Goal: Find contact information

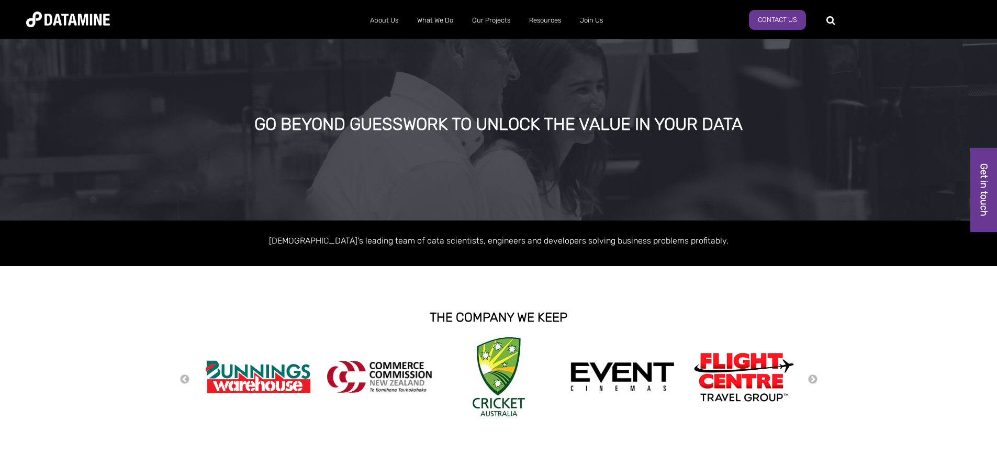
scroll to position [2, 0]
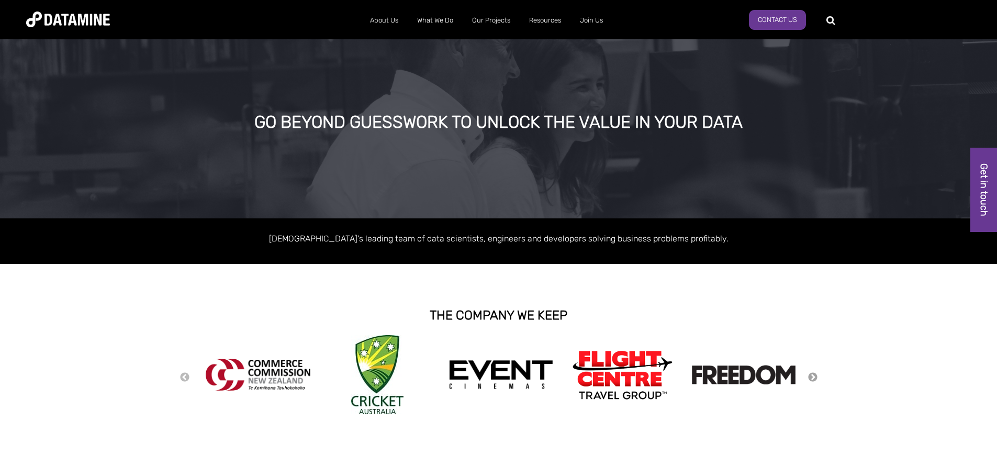
click at [810, 375] on button "Next" at bounding box center [812, 377] width 10 height 12
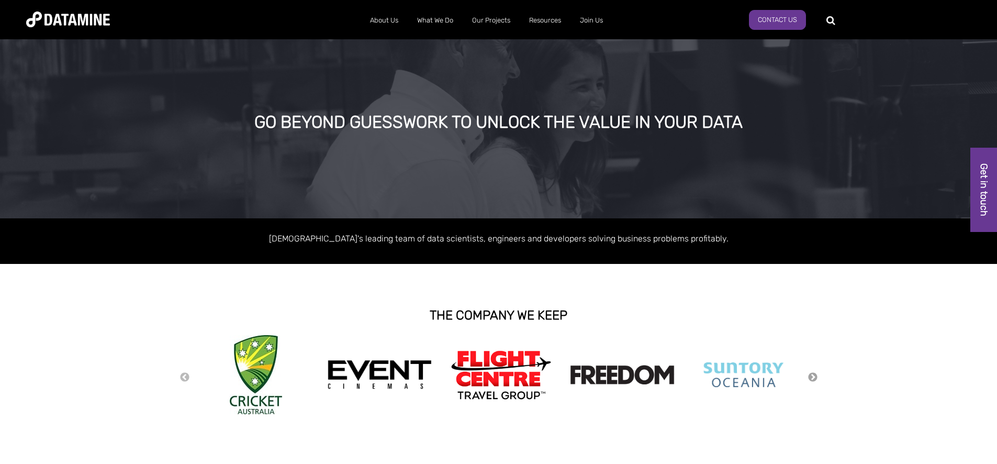
click at [810, 375] on button "Next" at bounding box center [812, 377] width 10 height 12
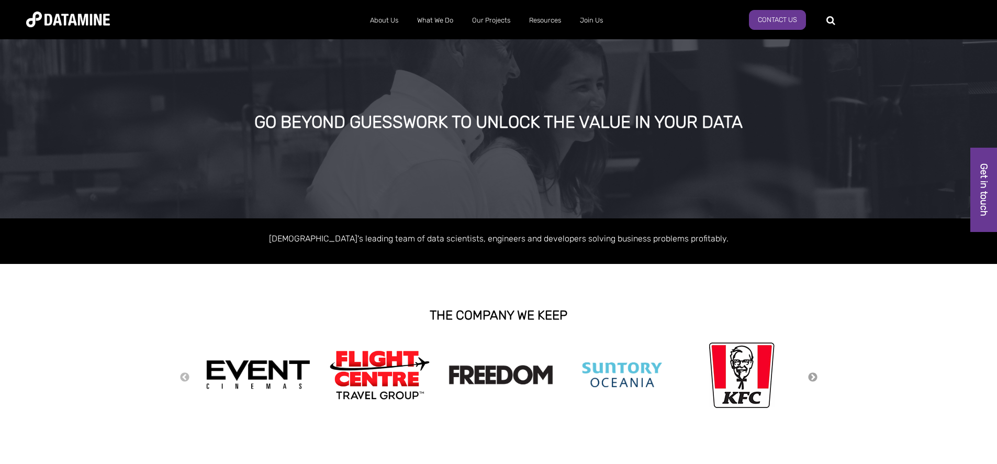
click at [811, 375] on button "Next" at bounding box center [812, 377] width 10 height 12
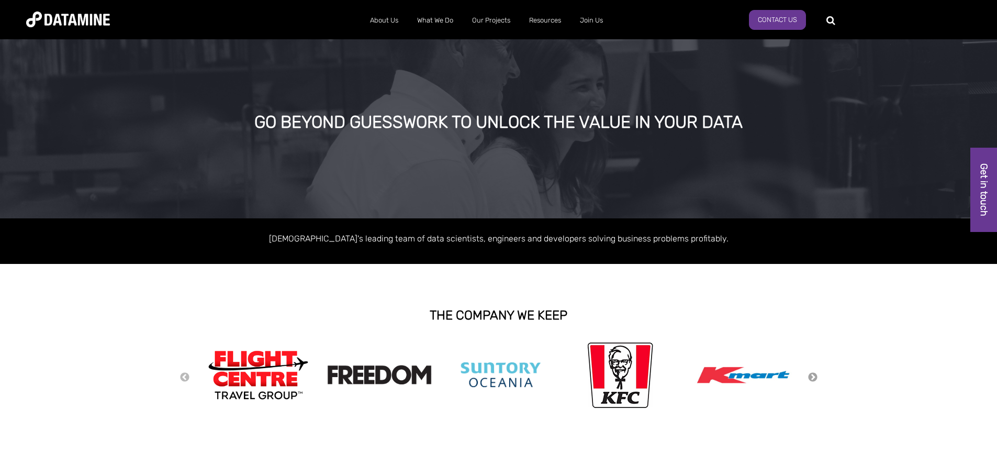
click at [811, 375] on button "Next" at bounding box center [812, 377] width 10 height 12
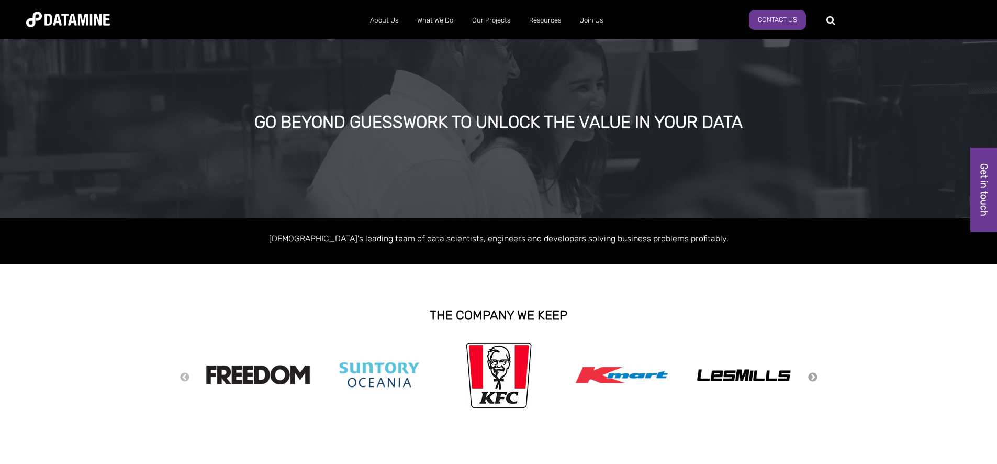
click at [811, 375] on button "Next" at bounding box center [812, 377] width 10 height 12
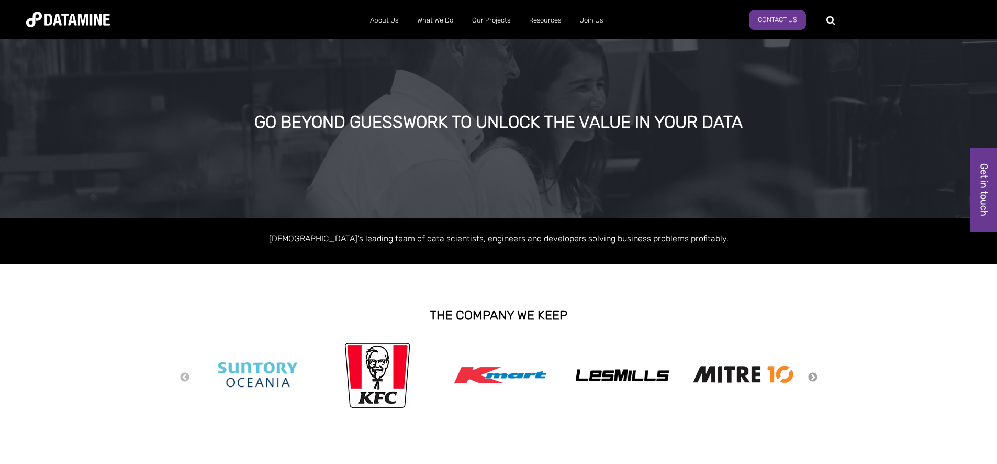
click at [811, 375] on button "Next" at bounding box center [812, 377] width 10 height 12
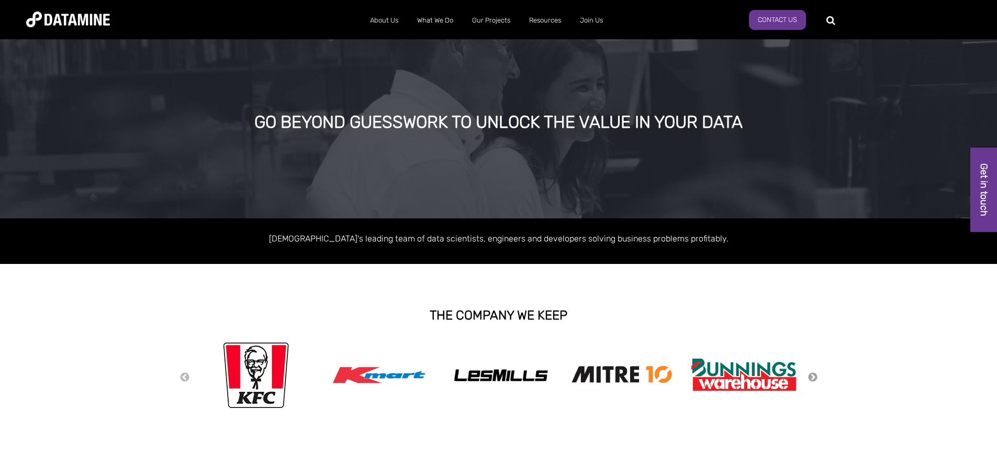
click at [811, 375] on button "Next" at bounding box center [812, 377] width 10 height 12
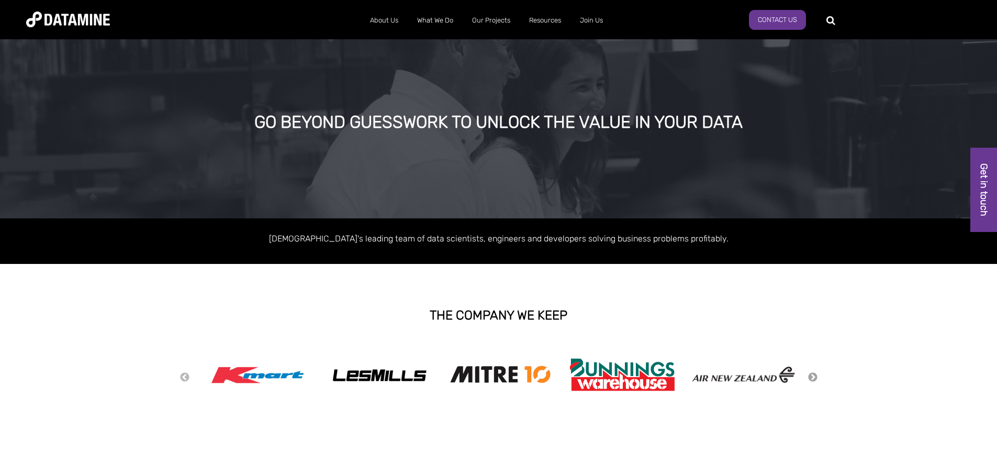
click at [811, 375] on button "Next" at bounding box center [812, 377] width 10 height 12
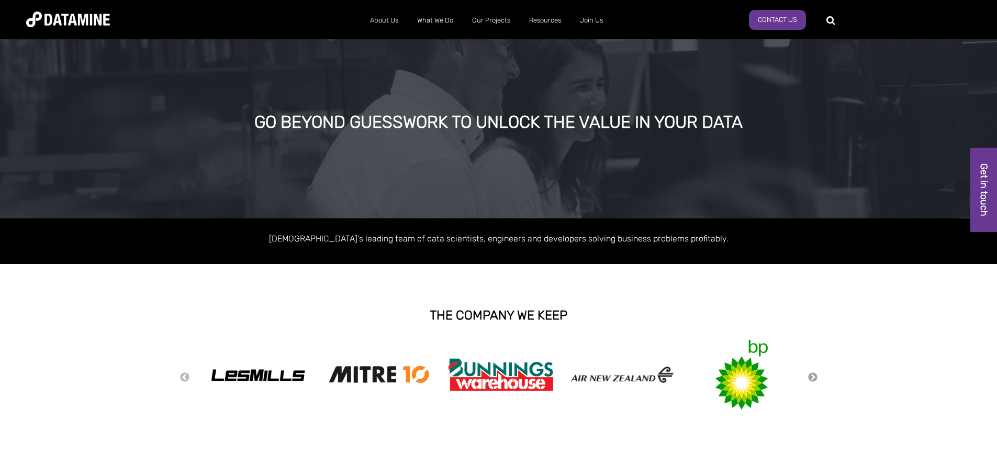
click at [811, 375] on button "Next" at bounding box center [812, 377] width 10 height 12
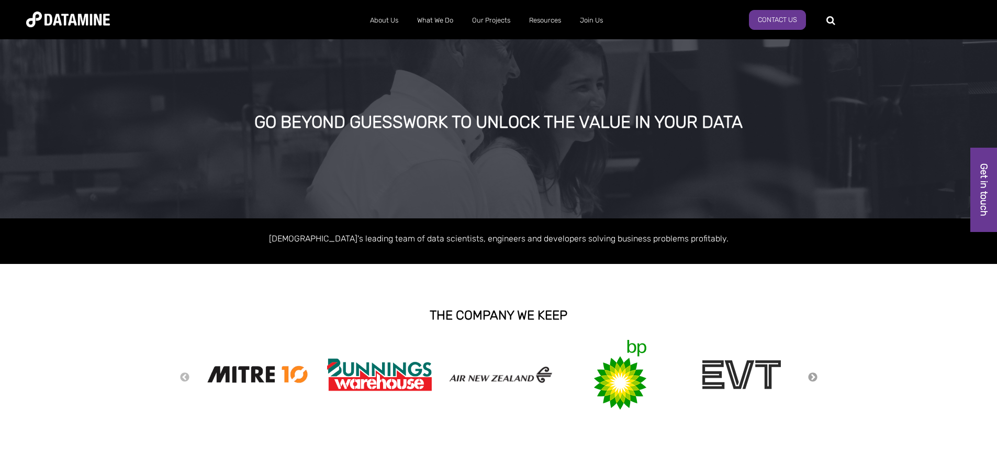
click at [811, 375] on button "Next" at bounding box center [812, 377] width 10 height 12
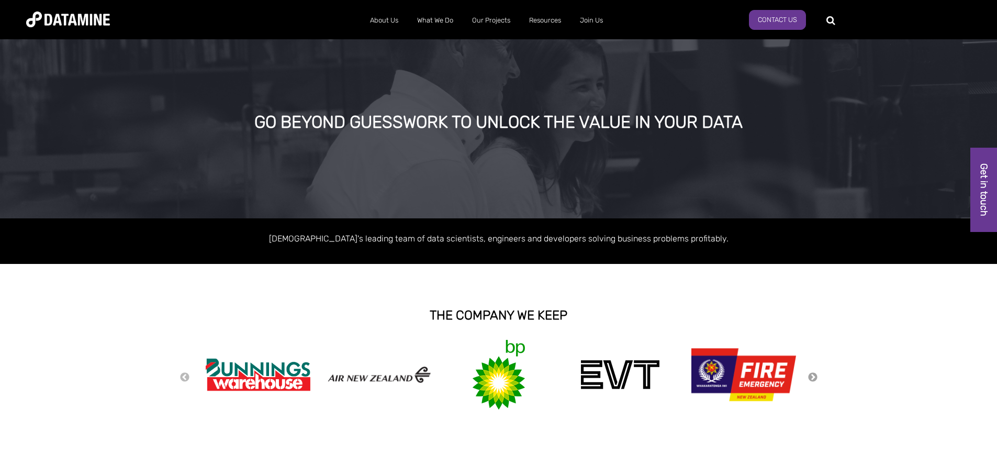
click at [811, 375] on button "Next" at bounding box center [812, 377] width 10 height 12
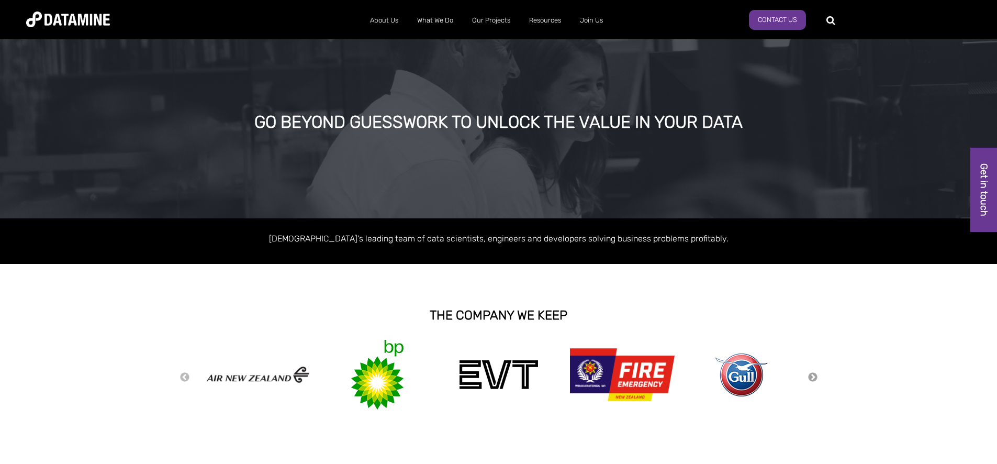
click at [811, 375] on button "Next" at bounding box center [812, 377] width 10 height 12
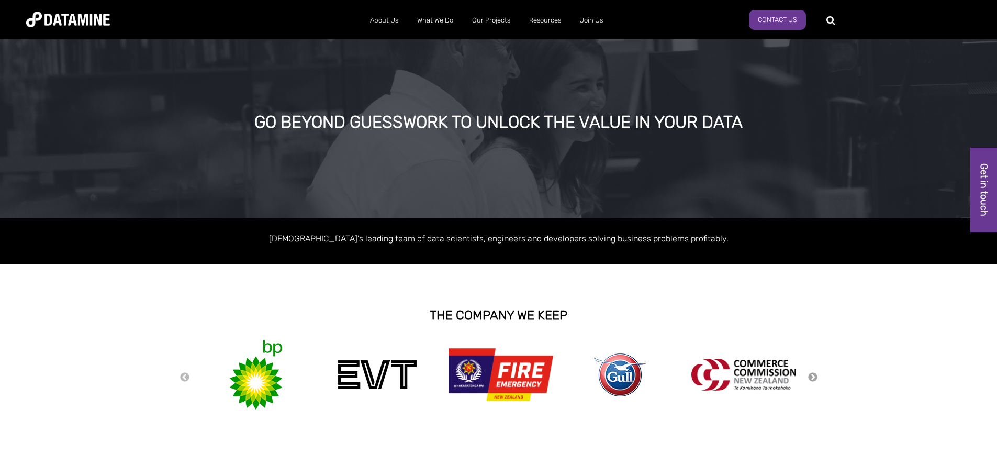
click at [811, 375] on button "Next" at bounding box center [812, 377] width 10 height 12
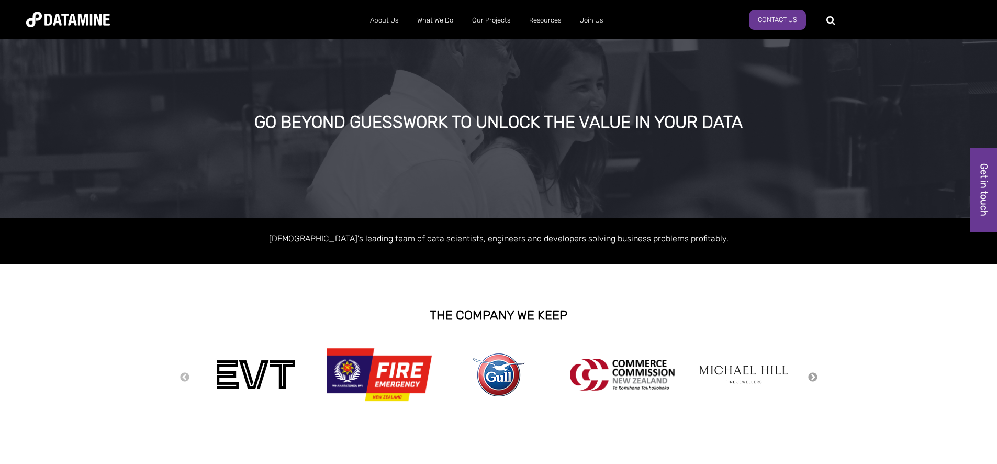
click at [811, 375] on button "Next" at bounding box center [812, 377] width 10 height 12
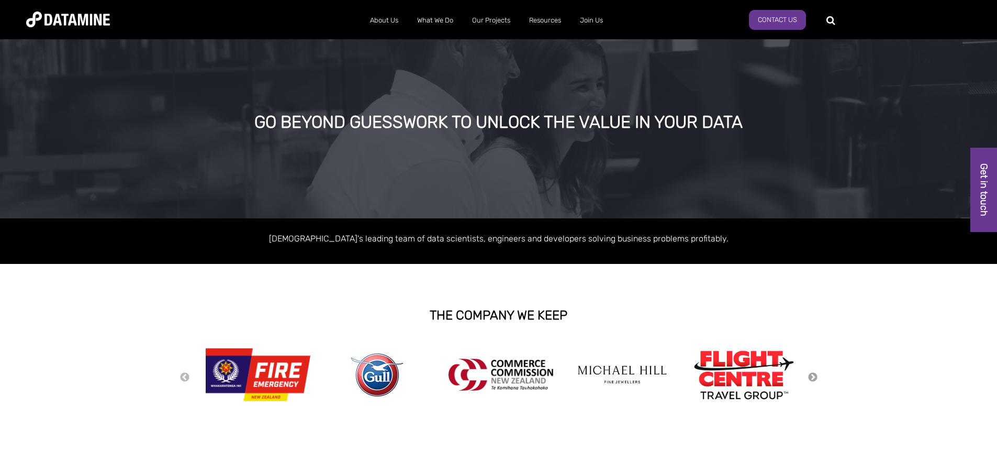
click at [811, 375] on button "Next" at bounding box center [812, 377] width 10 height 12
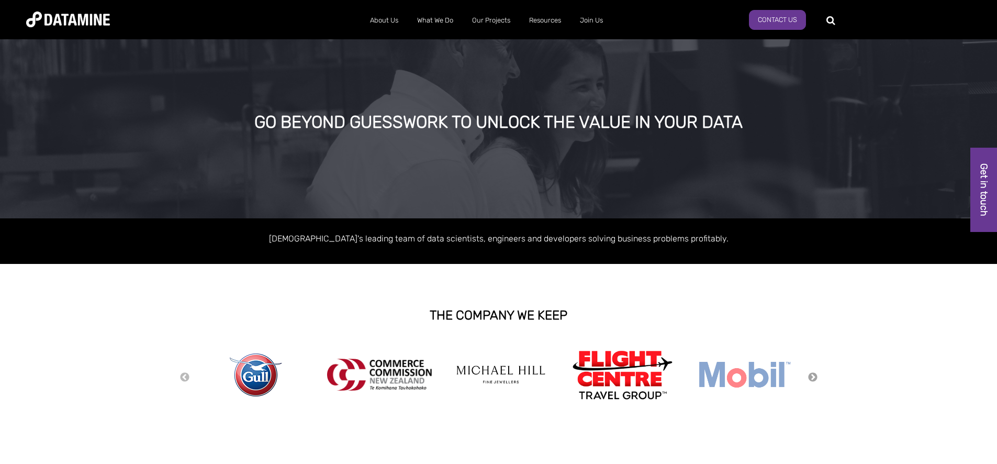
click at [811, 375] on button "Next" at bounding box center [812, 377] width 10 height 12
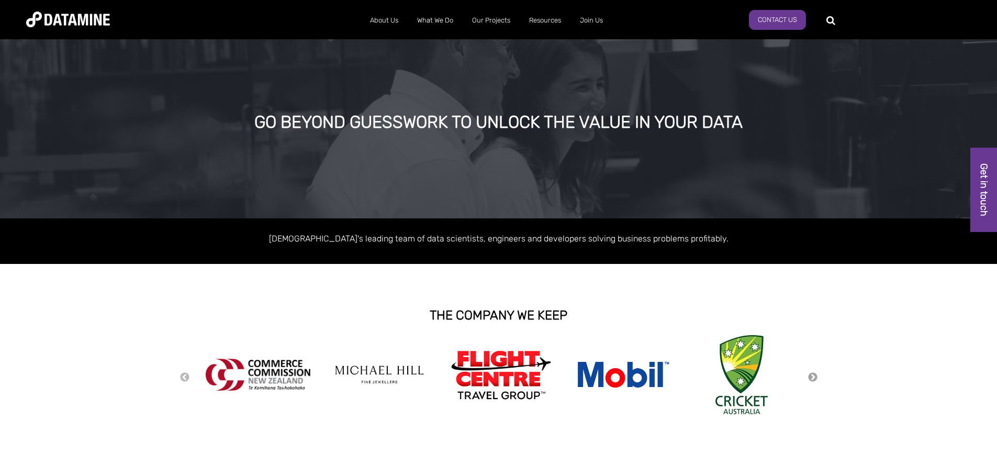
click at [811, 375] on button "Next" at bounding box center [812, 377] width 10 height 12
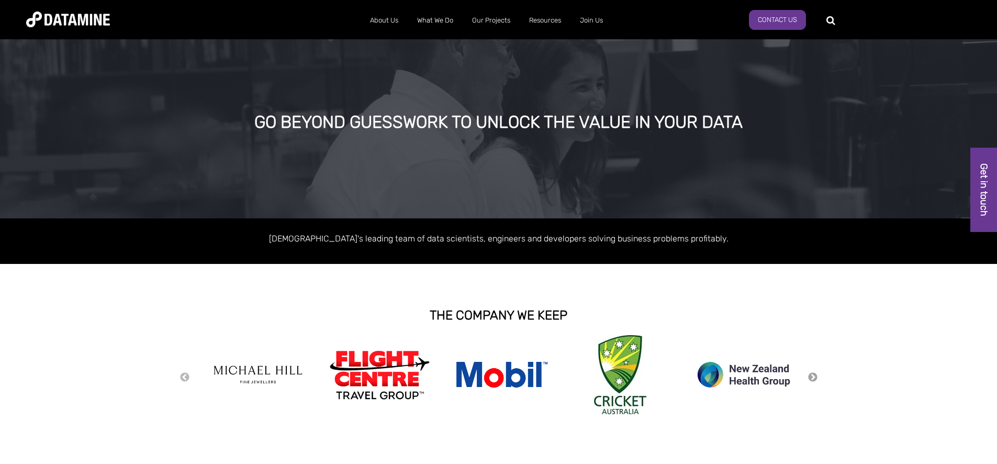
click at [811, 375] on button "Next" at bounding box center [812, 377] width 10 height 12
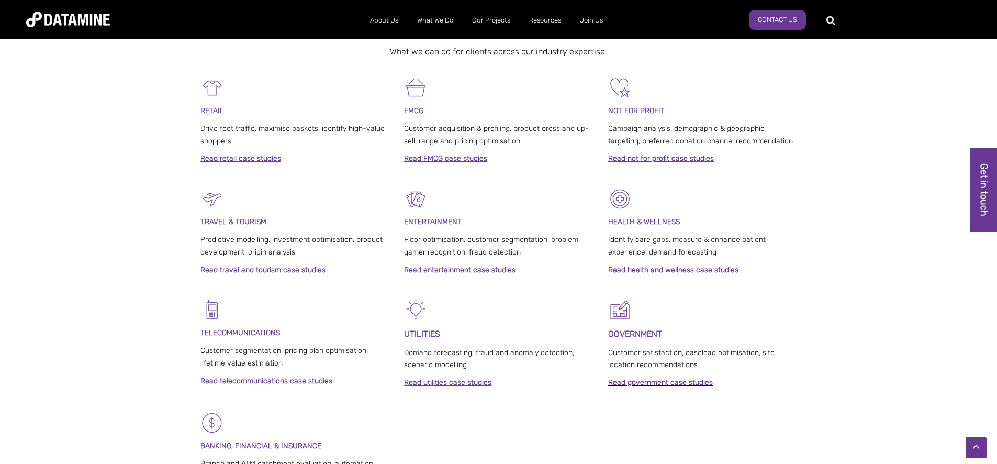
scroll to position [0, 0]
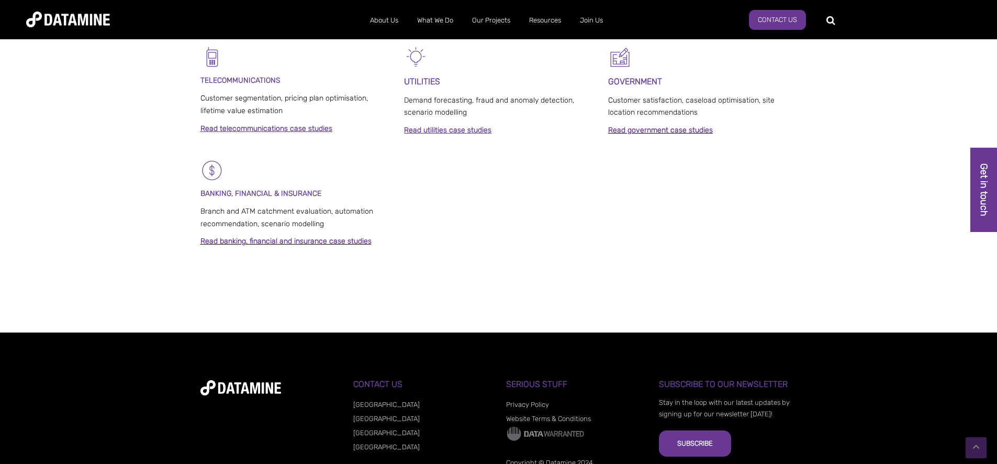
scroll to position [816, 0]
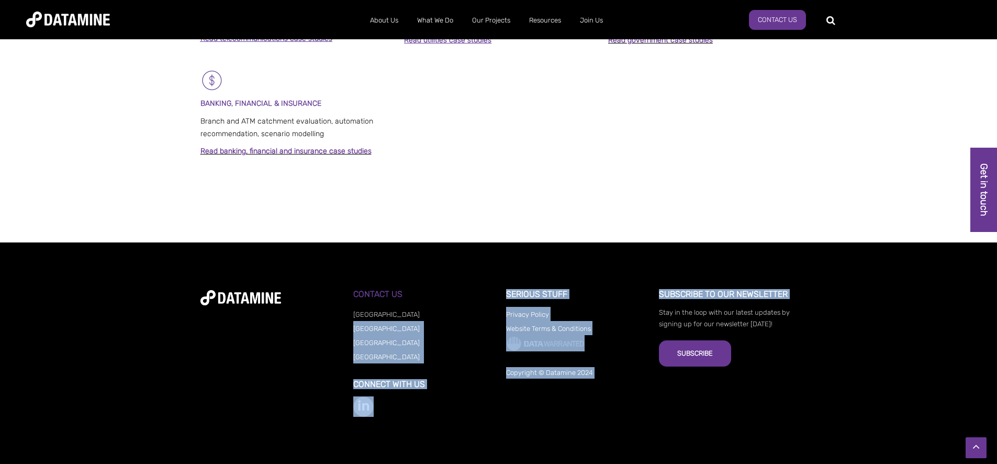
drag, startPoint x: 344, startPoint y: 313, endPoint x: 355, endPoint y: 333, distance: 22.5
click at [382, 321] on div "**********" at bounding box center [498, 352] width 596 height 127
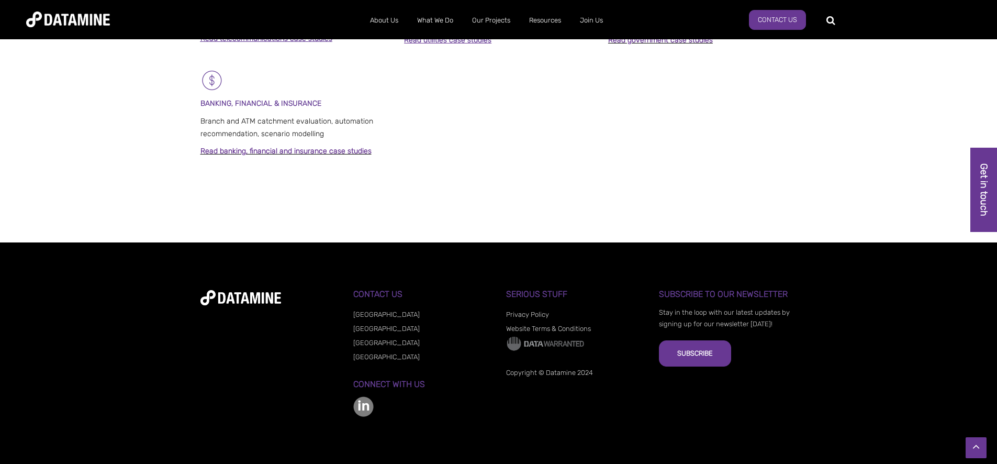
click at [341, 335] on div "**********" at bounding box center [498, 352] width 596 height 127
drag, startPoint x: 391, startPoint y: 356, endPoint x: 353, endPoint y: 315, distance: 55.5
click at [353, 315] on ul "[GEOGRAPHIC_DATA] [GEOGRAPHIC_DATA] [GEOGRAPHIC_DATA] [GEOGRAPHIC_DATA]" at bounding box center [422, 335] width 138 height 57
click at [526, 403] on div "**********" at bounding box center [498, 352] width 596 height 127
